Goal: Task Accomplishment & Management: Manage account settings

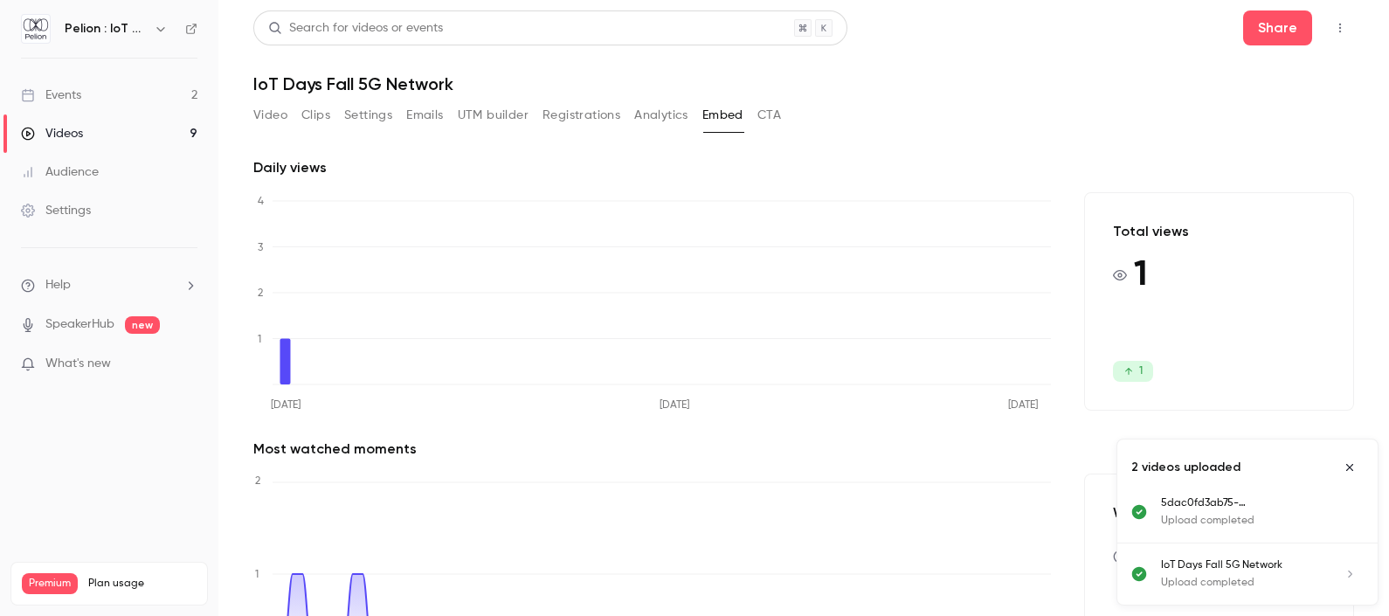
scroll to position [104, 0]
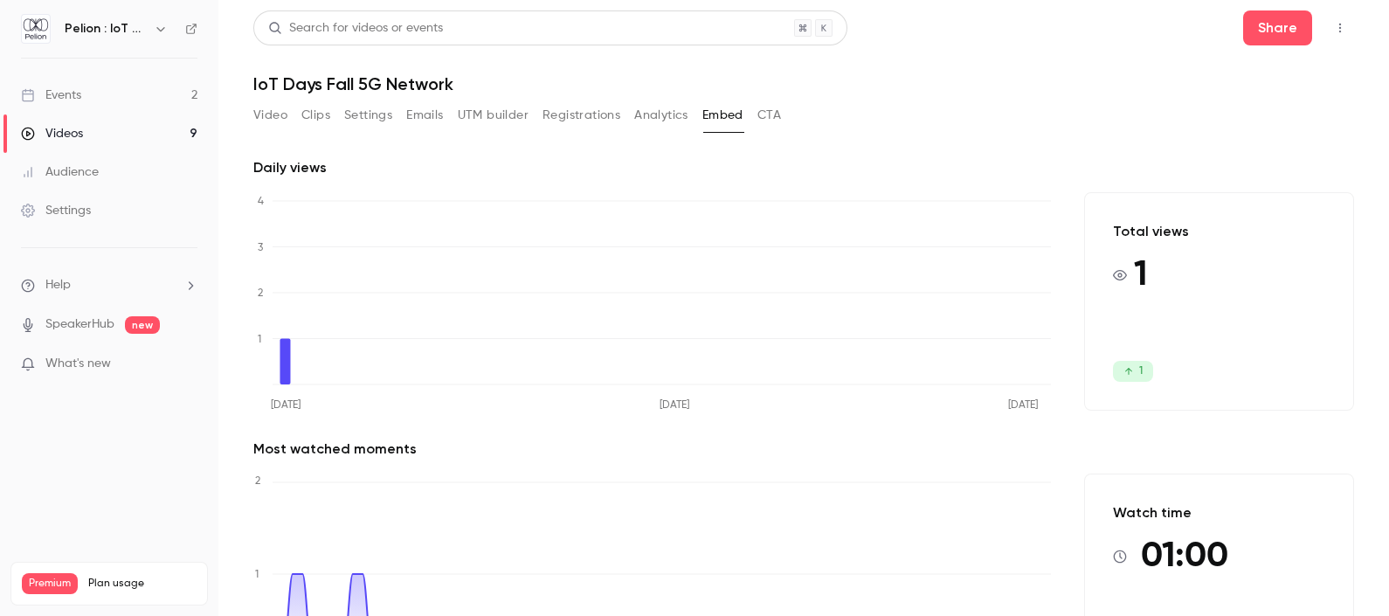
click at [106, 97] on link "Events 2" at bounding box center [109, 95] width 218 height 38
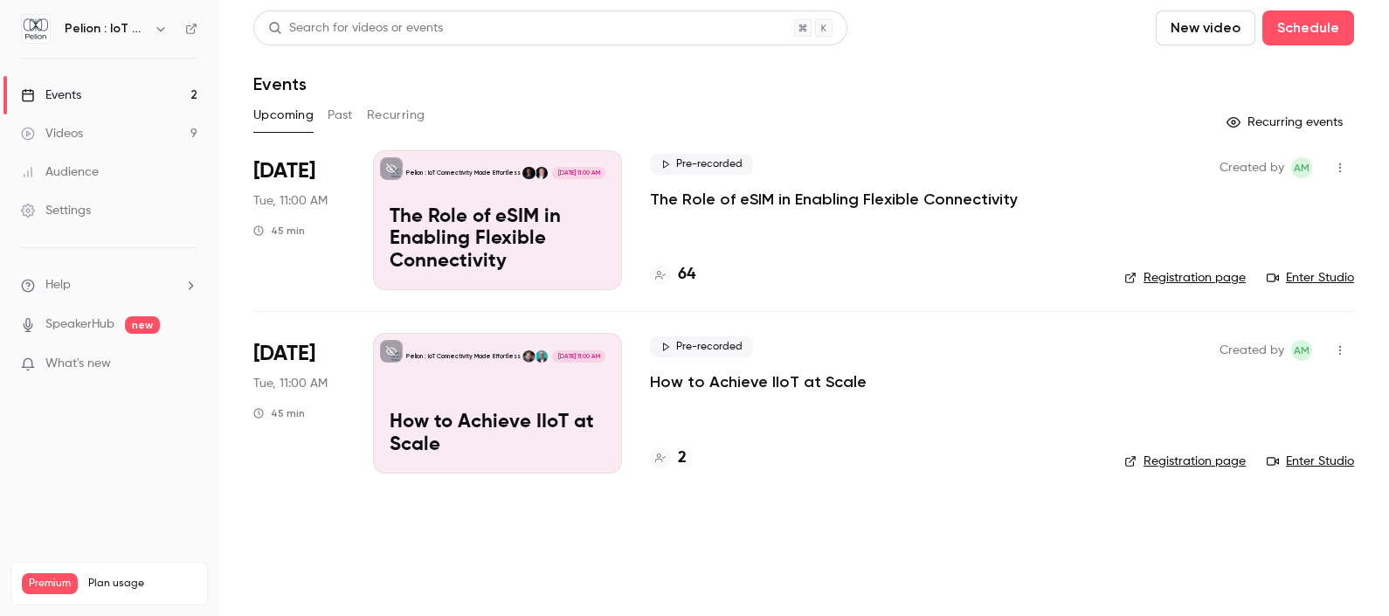
click at [476, 192] on div "Pelion : IoT Connectivity Made Effortless Oct 7, 11:00 AM The Role of eSIM in E…" at bounding box center [497, 220] width 249 height 140
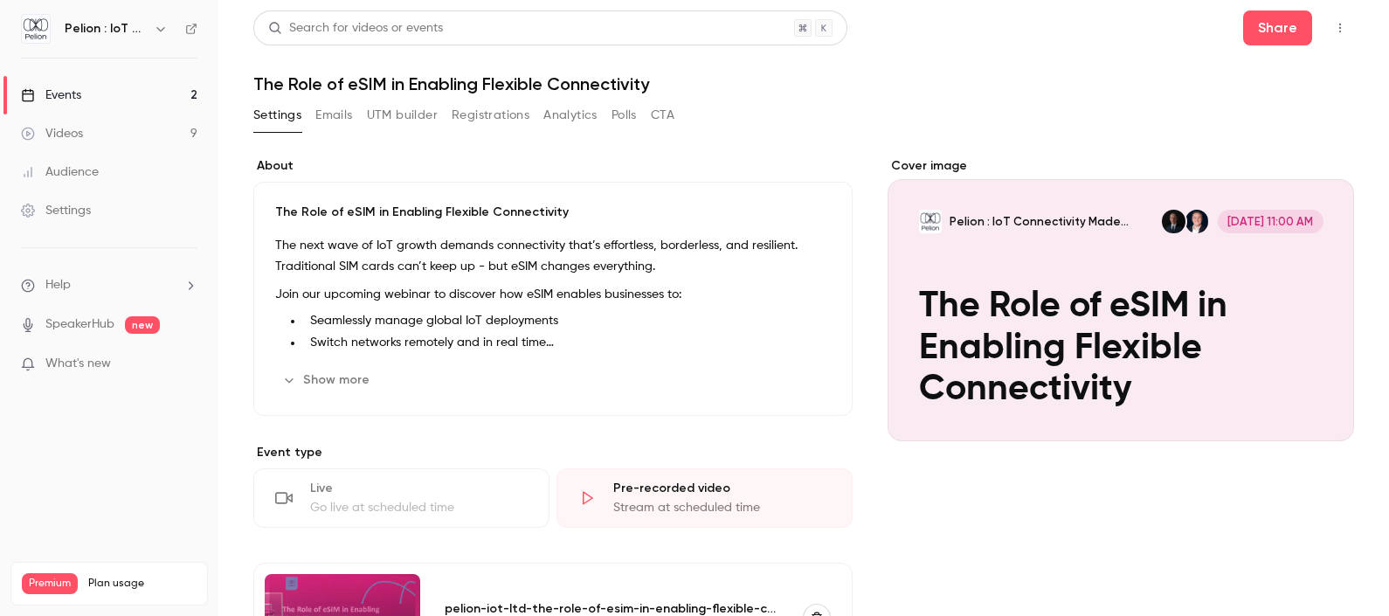
click at [491, 128] on button "Registrations" at bounding box center [491, 115] width 78 height 28
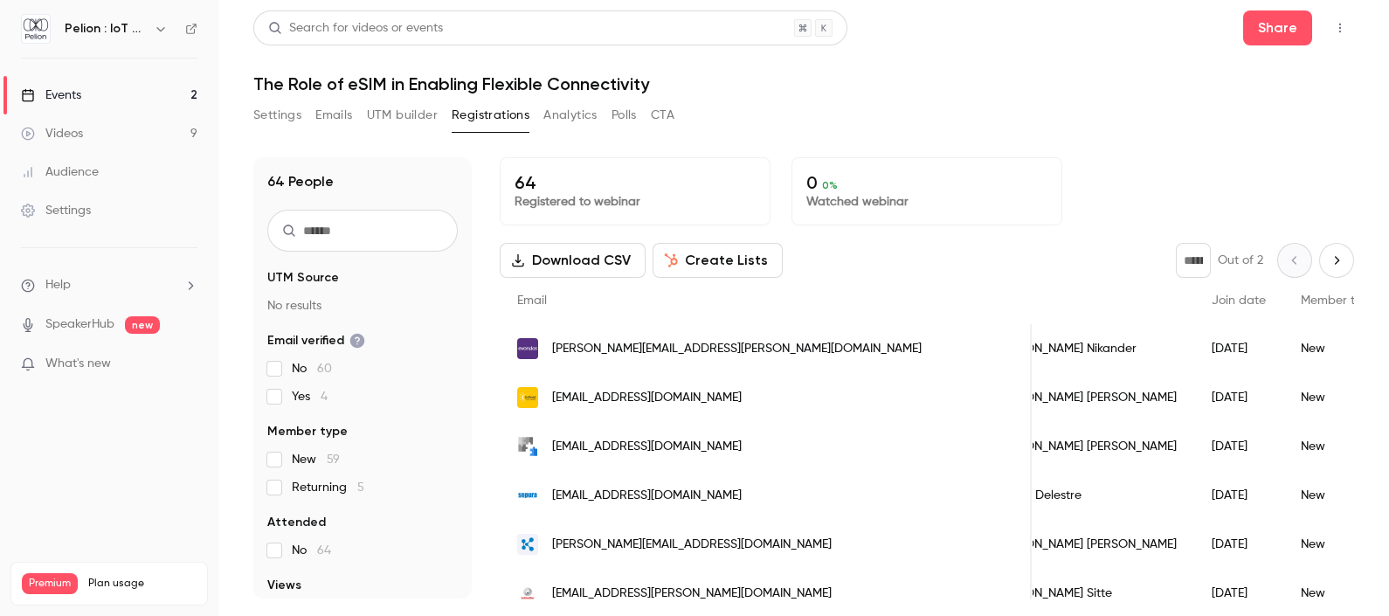
scroll to position [0, 62]
